Goal: Task Accomplishment & Management: Use online tool/utility

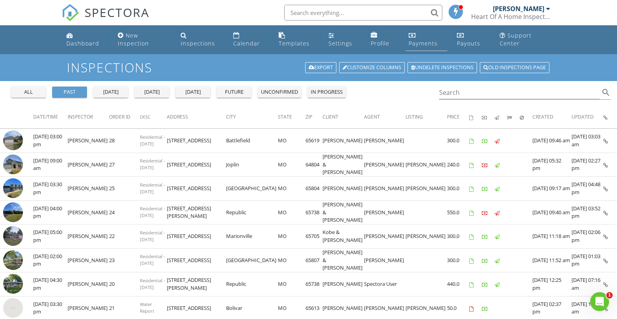
click at [415, 37] on div "Payments" at bounding box center [412, 35] width 7 height 6
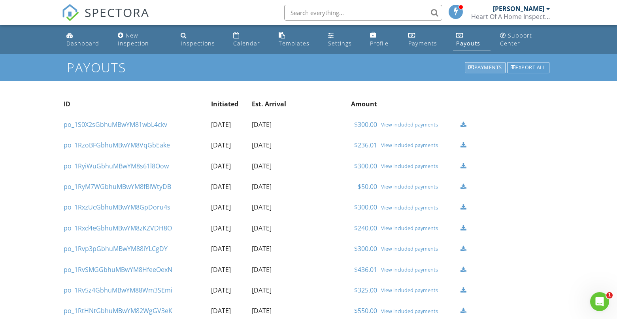
click at [485, 65] on div "Payments" at bounding box center [485, 67] width 41 height 11
click at [478, 67] on div "Payments" at bounding box center [485, 67] width 41 height 11
click at [513, 12] on div "Tim Shaw Heart Of A Home Inspections" at bounding box center [510, 12] width 79 height 25
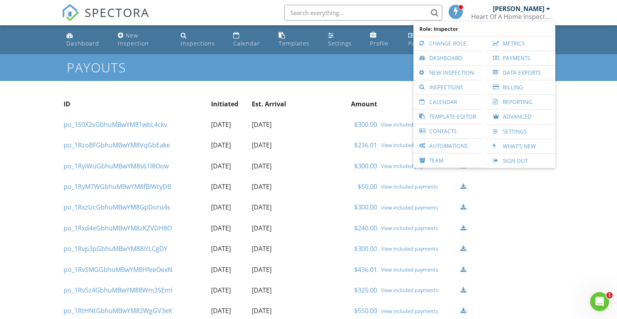
click at [287, 41] on div "Templates" at bounding box center [294, 44] width 31 height 8
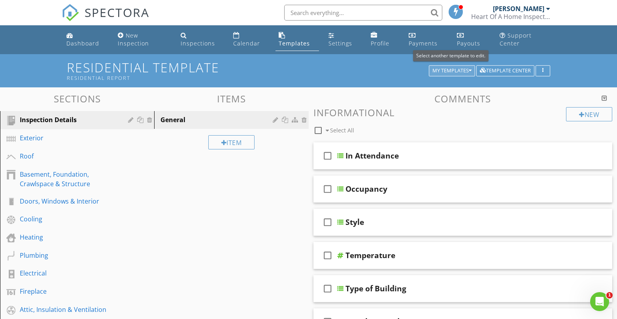
click at [469, 70] on icon "button" at bounding box center [470, 71] width 3 height 6
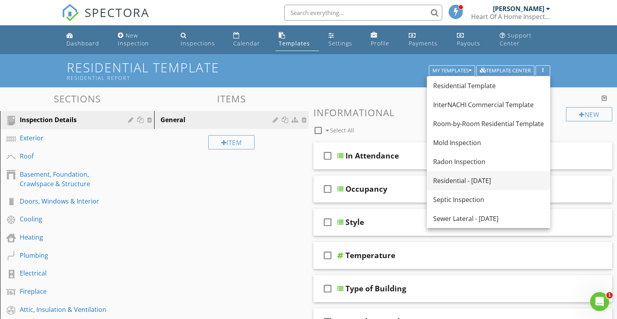
click at [460, 181] on div "Residential - [DATE]" at bounding box center [488, 180] width 111 height 9
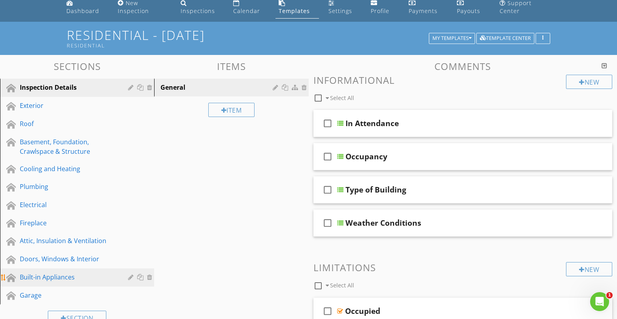
scroll to position [79, 0]
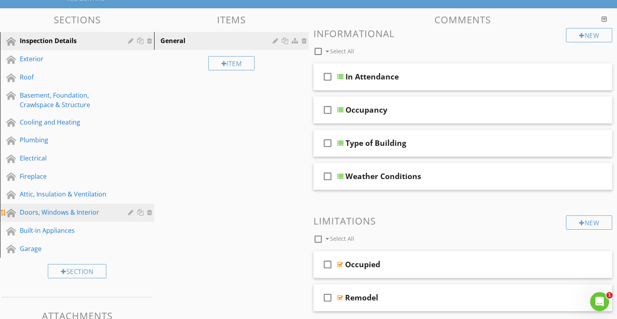
click at [59, 214] on div "Doors, Windows & Interior" at bounding box center [68, 211] width 97 height 9
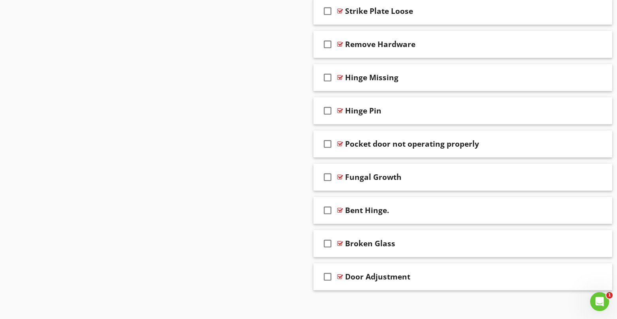
scroll to position [1790, 0]
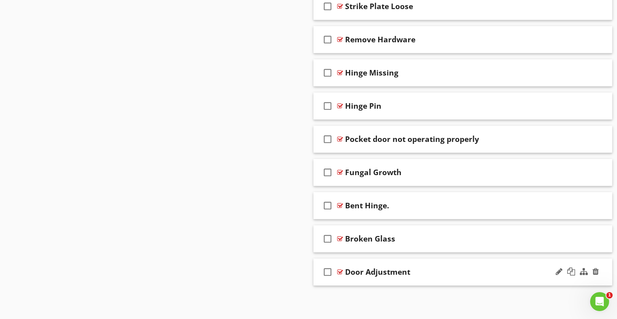
click at [430, 269] on div "Door Adjustment" at bounding box center [451, 271] width 212 height 9
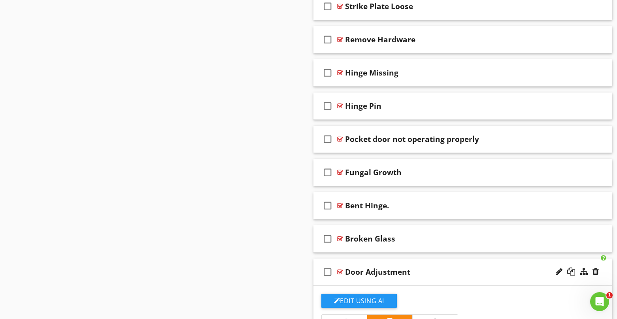
click at [395, 272] on div "Door Adjustment" at bounding box center [377, 271] width 65 height 9
click at [558, 271] on div at bounding box center [559, 272] width 7 height 8
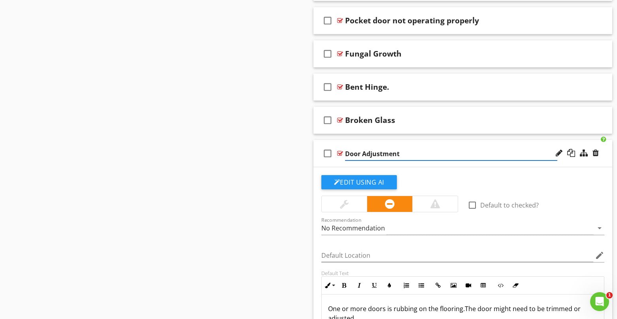
click at [558, 272] on div "Default Text" at bounding box center [462, 273] width 283 height 6
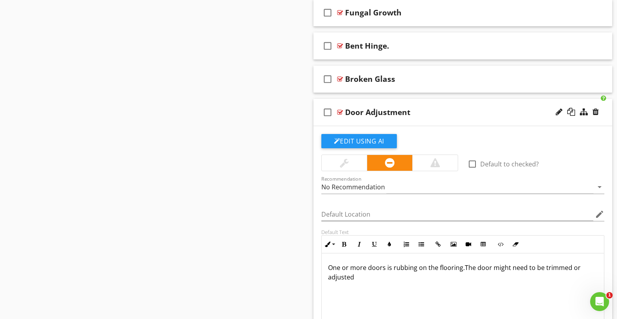
scroll to position [1937, 0]
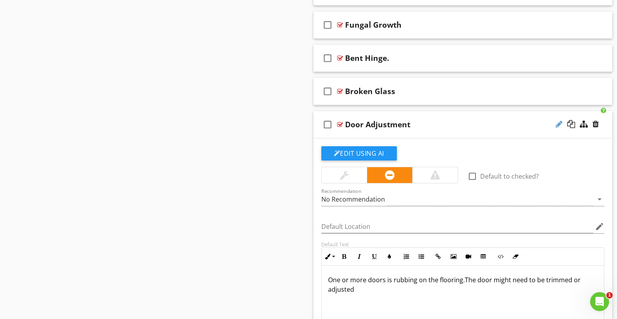
click at [560, 122] on div at bounding box center [559, 124] width 7 height 8
click at [355, 124] on input "Door Adjustment" at bounding box center [451, 125] width 212 height 13
click at [559, 123] on div at bounding box center [559, 124] width 7 height 8
click at [328, 124] on icon "check_box_outline_blank" at bounding box center [327, 124] width 13 height 19
click at [328, 124] on icon "check_box" at bounding box center [327, 124] width 13 height 19
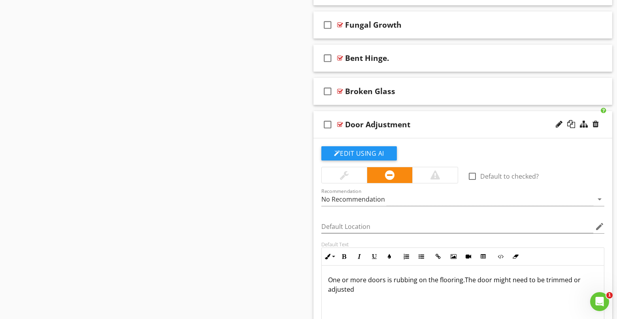
click at [450, 126] on div "Door Adjustment" at bounding box center [451, 124] width 212 height 9
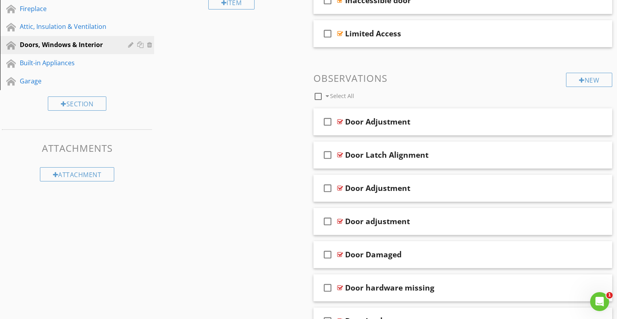
scroll to position [203, 0]
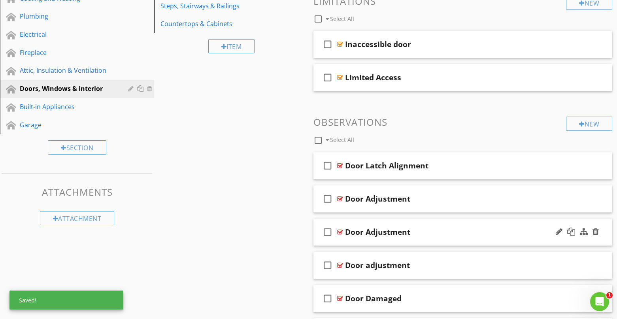
click at [428, 232] on div "Door Adjustment" at bounding box center [451, 231] width 212 height 9
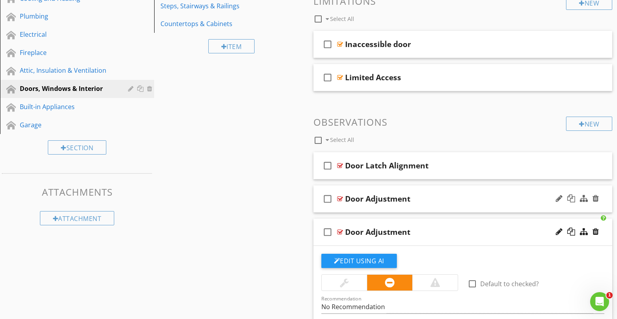
click at [434, 188] on div "check_box_outline_blank Door Adjustment" at bounding box center [462, 198] width 299 height 27
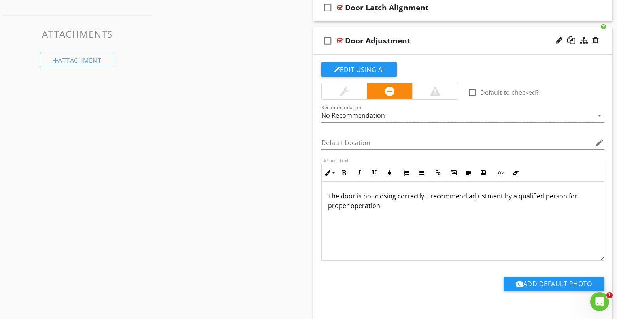
scroll to position [0, 0]
click at [426, 43] on div "Door Adjustment" at bounding box center [451, 40] width 212 height 9
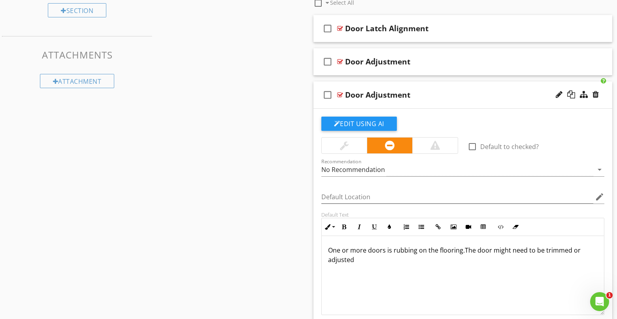
scroll to position [321, 0]
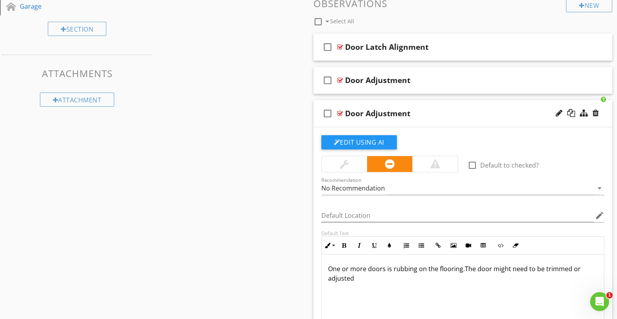
click at [426, 113] on div "Door Adjustment" at bounding box center [451, 113] width 212 height 9
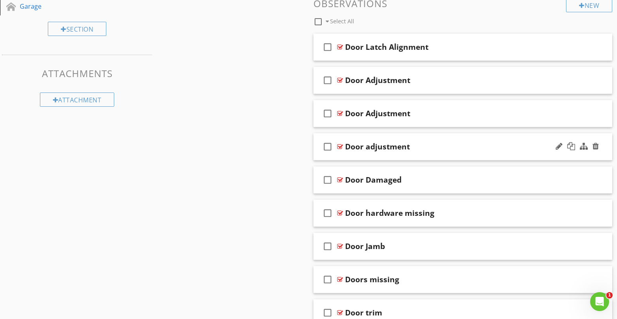
click at [428, 146] on div "Door adjustment" at bounding box center [451, 146] width 212 height 9
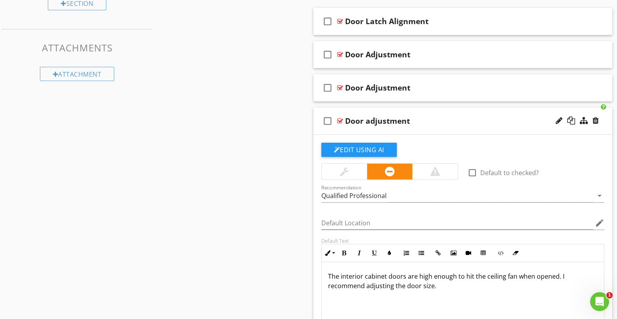
scroll to position [400, 0]
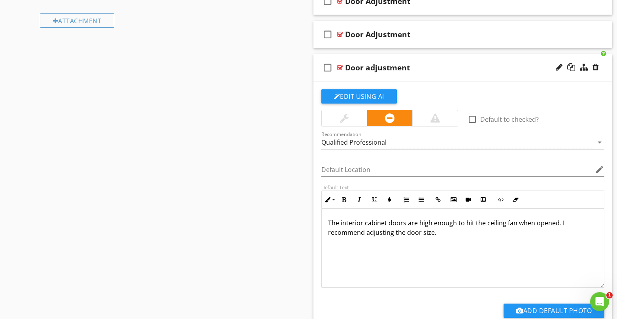
click at [437, 71] on div "Door adjustment" at bounding box center [451, 67] width 212 height 9
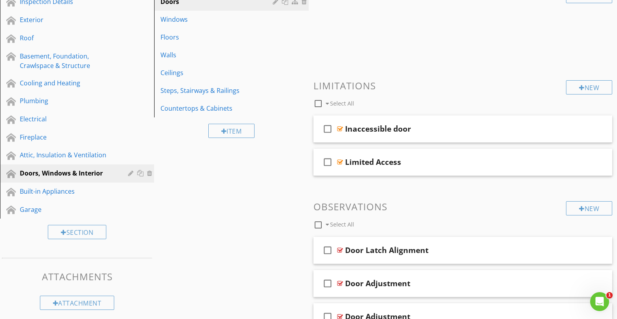
scroll to position [119, 0]
click at [53, 156] on div "Attic, Insulation & Ventilation" at bounding box center [68, 154] width 97 height 9
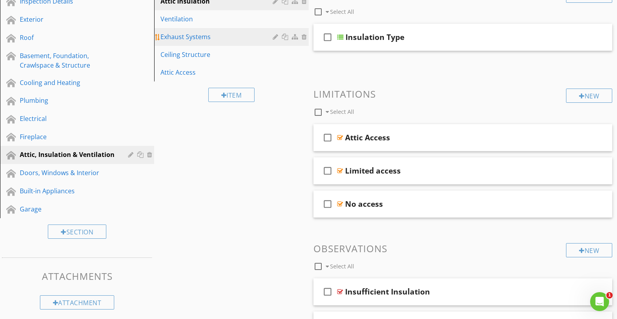
click at [193, 41] on div "Exhaust Systems" at bounding box center [217, 36] width 114 height 9
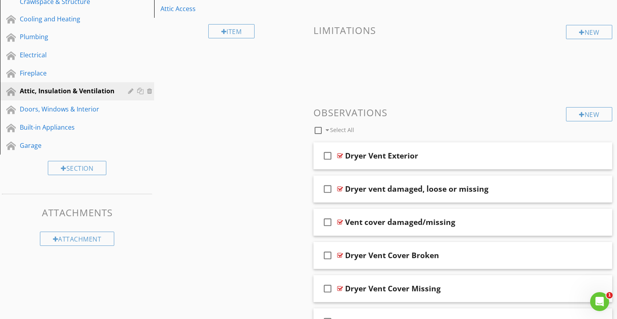
scroll to position [79, 0]
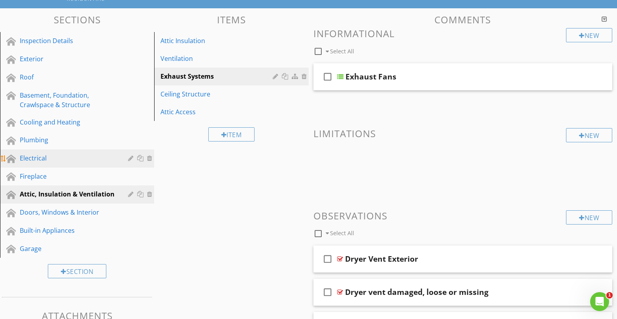
click at [47, 159] on div "Electrical" at bounding box center [68, 157] width 97 height 9
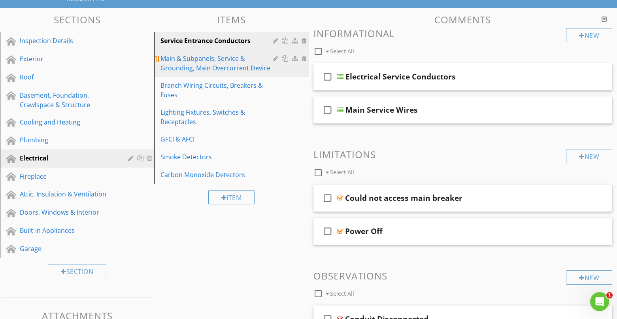
click at [193, 66] on div "Main & Subpanels, Service & Grounding, Main Overcurrent Device" at bounding box center [217, 63] width 114 height 19
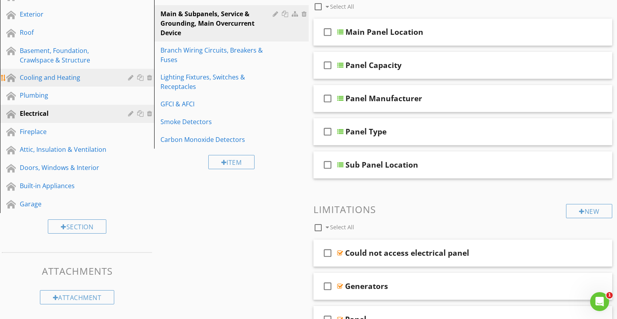
scroll to position [119, 0]
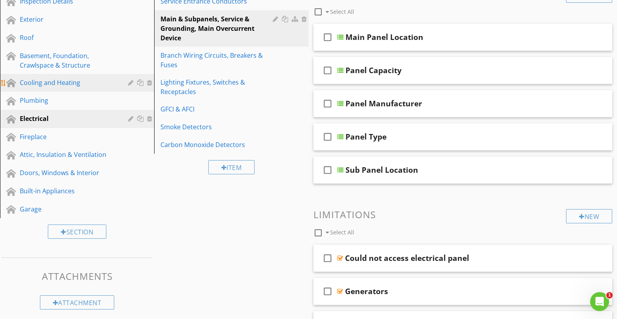
click at [66, 81] on div "Cooling and Heating" at bounding box center [68, 82] width 97 height 9
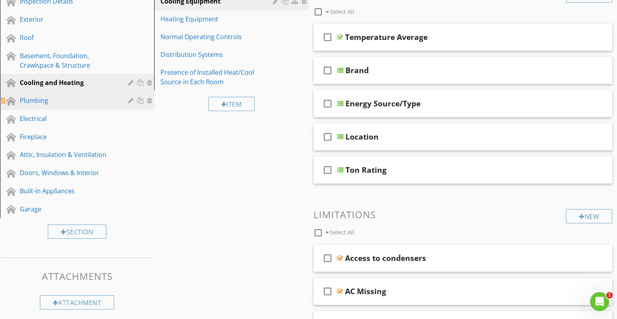
click at [55, 95] on link "Plumbing" at bounding box center [78, 101] width 152 height 18
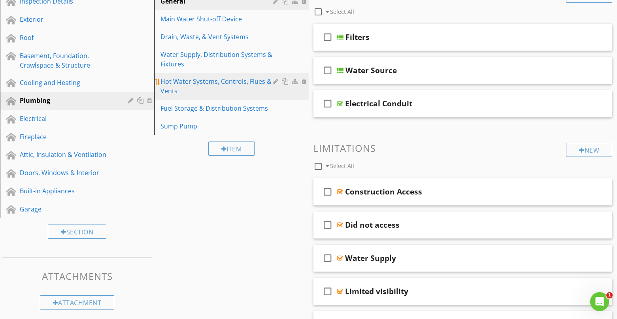
click at [199, 82] on div "Hot Water Systems, Controls, Flues & Vents" at bounding box center [217, 86] width 114 height 19
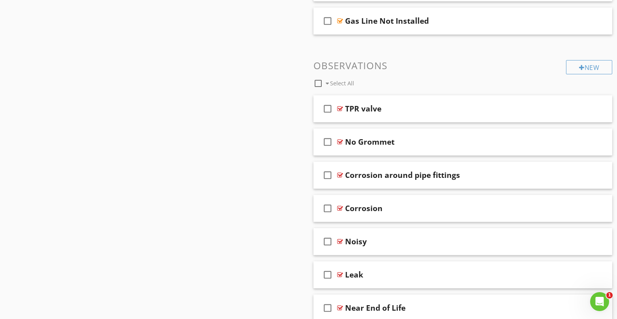
scroll to position [790, 0]
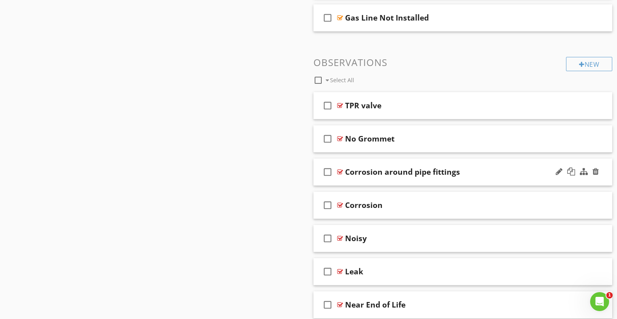
click at [434, 172] on div "Corrosion around pipe fittings" at bounding box center [402, 171] width 115 height 9
click at [507, 165] on div "check_box_outline_blank Corrosion around pipe fittings" at bounding box center [462, 171] width 299 height 27
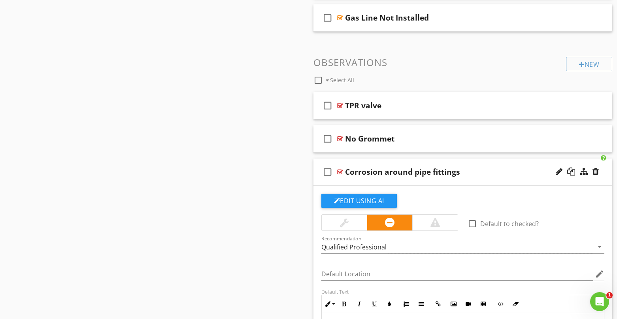
click at [529, 170] on div "Corrosion around pipe fittings" at bounding box center [451, 171] width 212 height 9
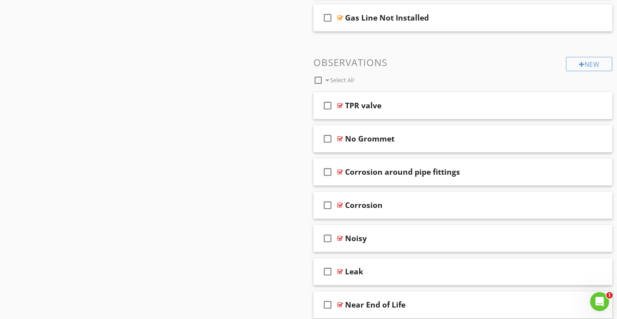
click at [529, 170] on div "Corrosion around pipe fittings" at bounding box center [451, 171] width 212 height 9
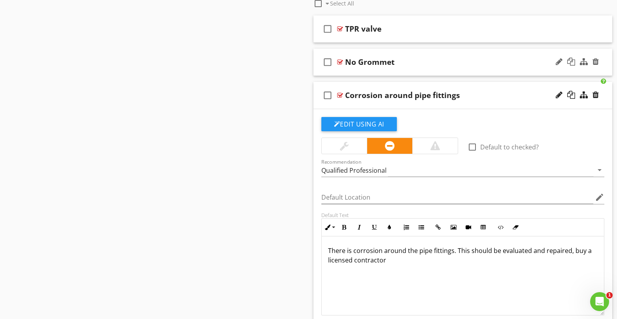
scroll to position [751, 0]
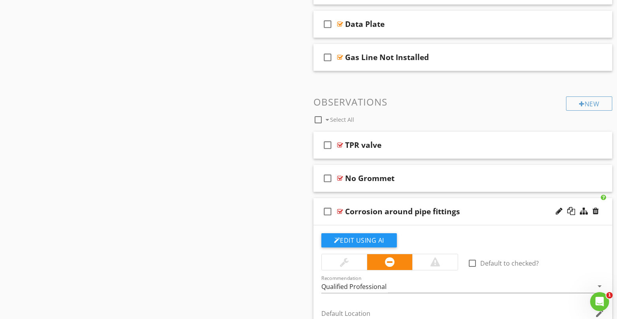
click at [507, 212] on div "Corrosion around pipe fittings" at bounding box center [451, 211] width 212 height 9
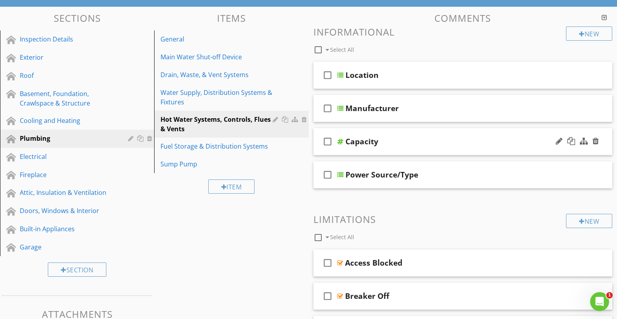
scroll to position [79, 0]
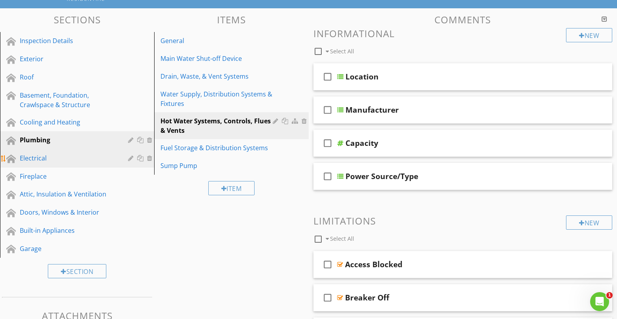
click at [38, 157] on div "Electrical" at bounding box center [68, 157] width 97 height 9
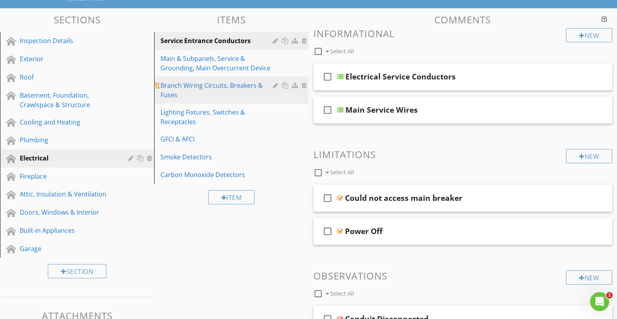
click at [219, 89] on div "Branch Wiring Circuits, Breakers & Fuses" at bounding box center [217, 90] width 114 height 19
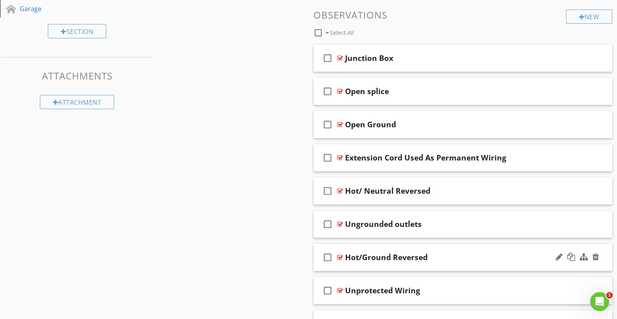
scroll to position [316, 0]
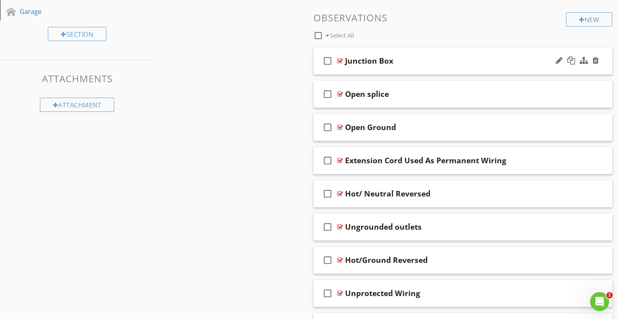
click at [413, 60] on div "Junction Box" at bounding box center [451, 60] width 212 height 9
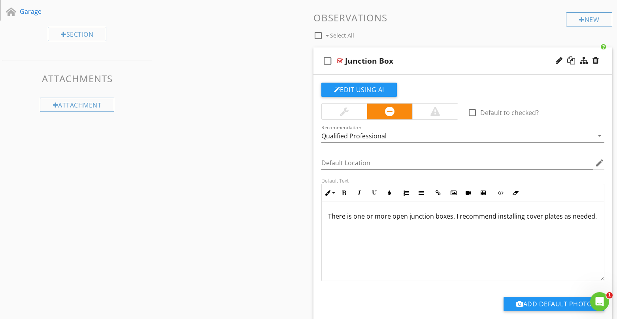
click at [413, 60] on div "Junction Box" at bounding box center [451, 60] width 212 height 9
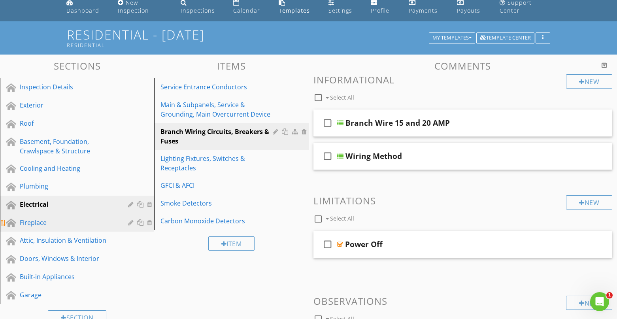
scroll to position [79, 0]
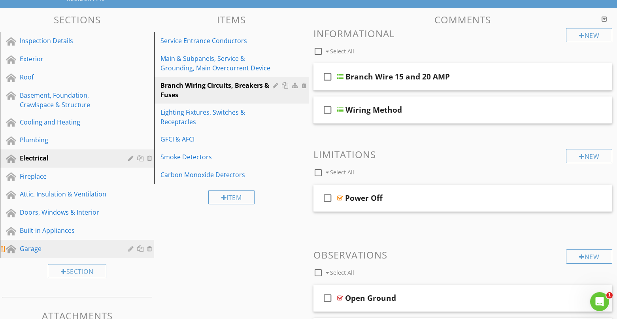
click at [38, 248] on div "Garage" at bounding box center [68, 248] width 97 height 9
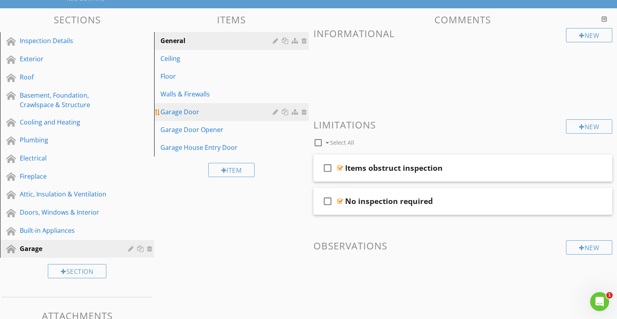
click at [189, 113] on div "Garage Door" at bounding box center [217, 111] width 114 height 9
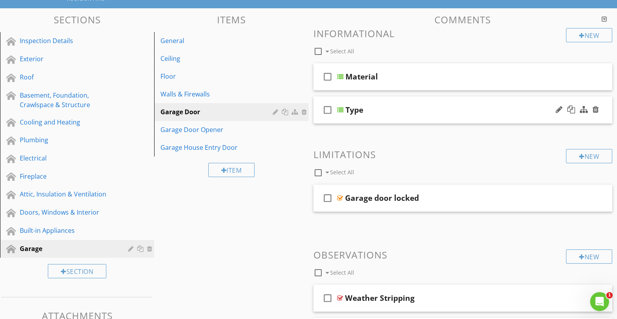
click at [347, 108] on div "Type" at bounding box center [354, 109] width 18 height 9
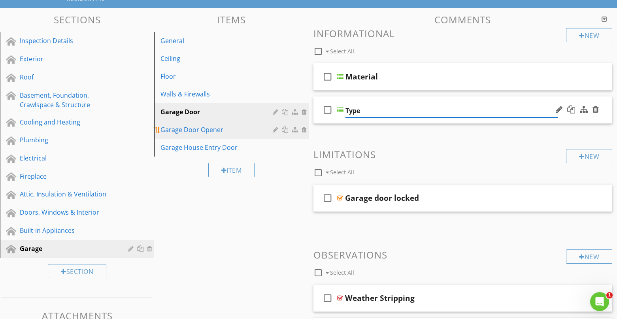
click at [206, 128] on div "Garage Door Opener" at bounding box center [217, 129] width 114 height 9
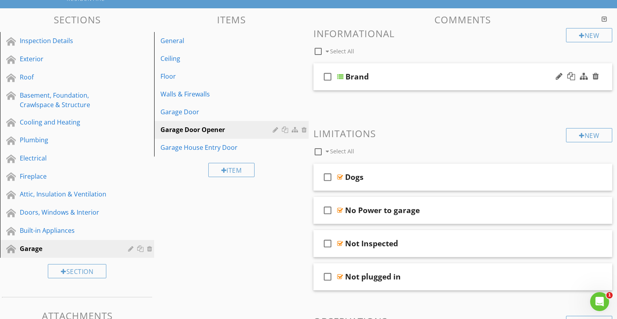
click at [340, 74] on div at bounding box center [340, 77] width 6 height 6
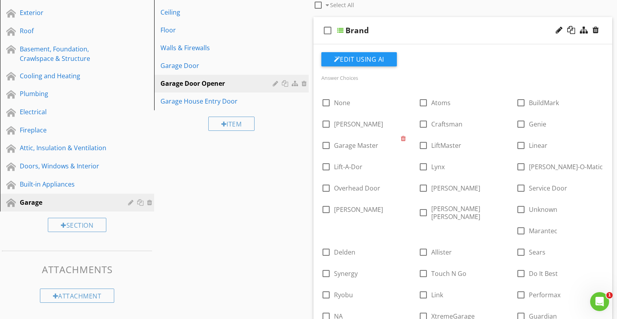
scroll to position [158, 0]
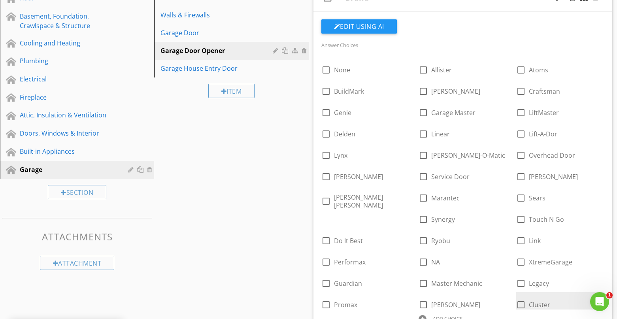
click at [596, 298] on div at bounding box center [600, 297] width 8 height 11
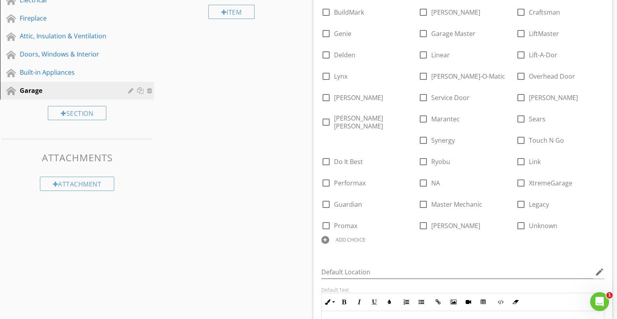
scroll to position [198, 0]
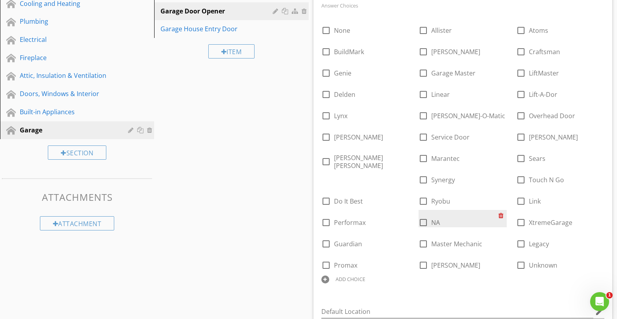
click at [498, 215] on div at bounding box center [502, 215] width 8 height 11
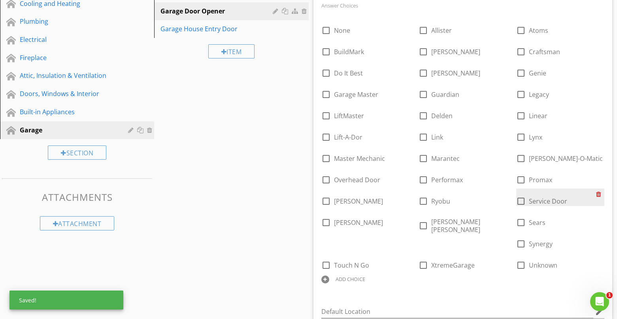
click at [598, 194] on div at bounding box center [600, 194] width 8 height 11
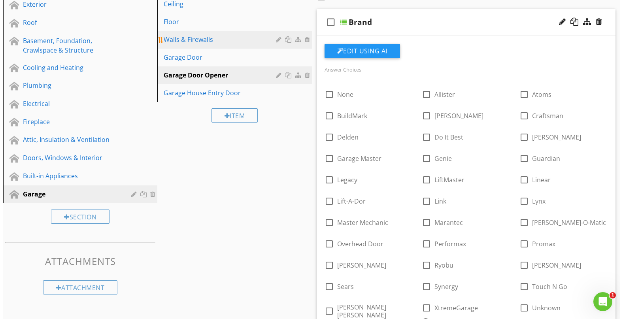
scroll to position [0, 0]
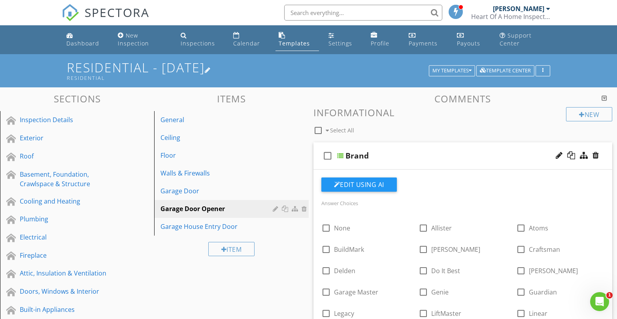
click at [211, 69] on div at bounding box center [208, 70] width 6 height 6
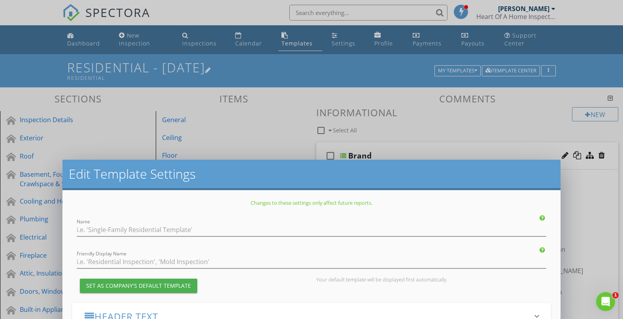
type input "Residential - [DATE]"
type input "Residential"
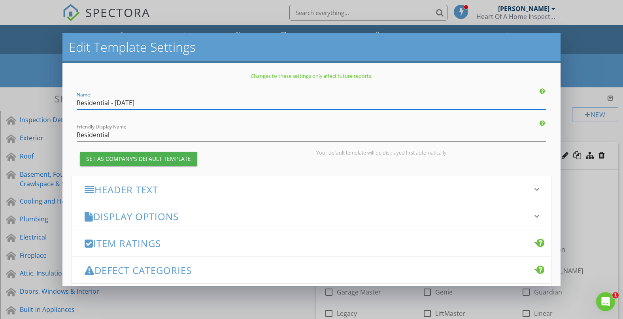
click at [130, 103] on input "Residential - [DATE]" at bounding box center [312, 102] width 470 height 13
click at [131, 102] on input "Residential - [DATE]" at bounding box center [312, 102] width 470 height 13
click at [121, 101] on input "Residential - [DATE]" at bounding box center [312, 102] width 470 height 13
type input "Residential - [DATE]"
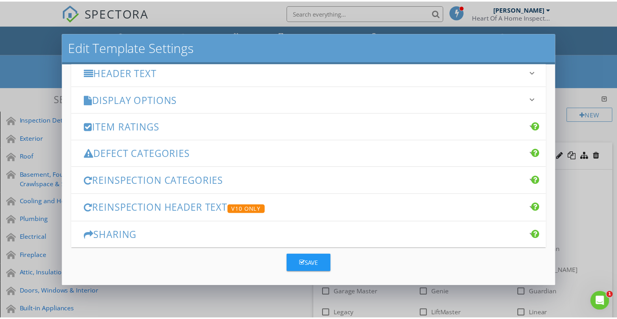
scroll to position [120, 0]
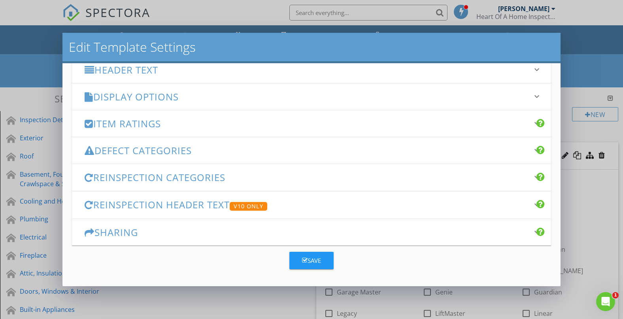
click at [305, 262] on div "Save" at bounding box center [311, 260] width 19 height 9
